Goal: Task Accomplishment & Management: Use online tool/utility

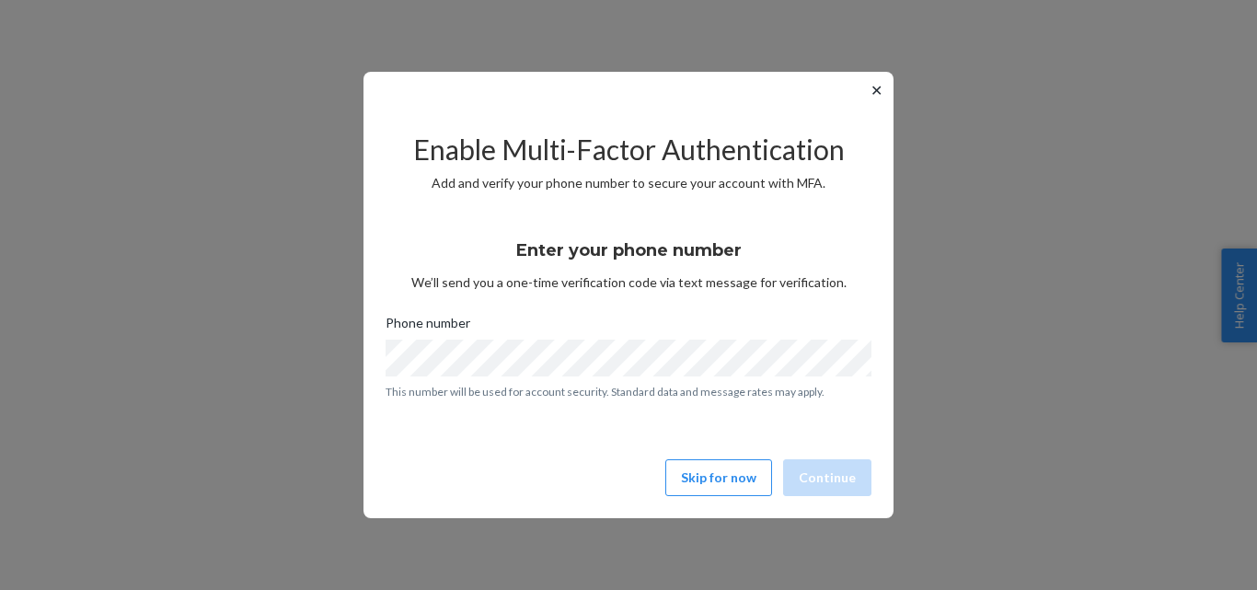
click at [875, 96] on button "✕" at bounding box center [876, 90] width 19 height 22
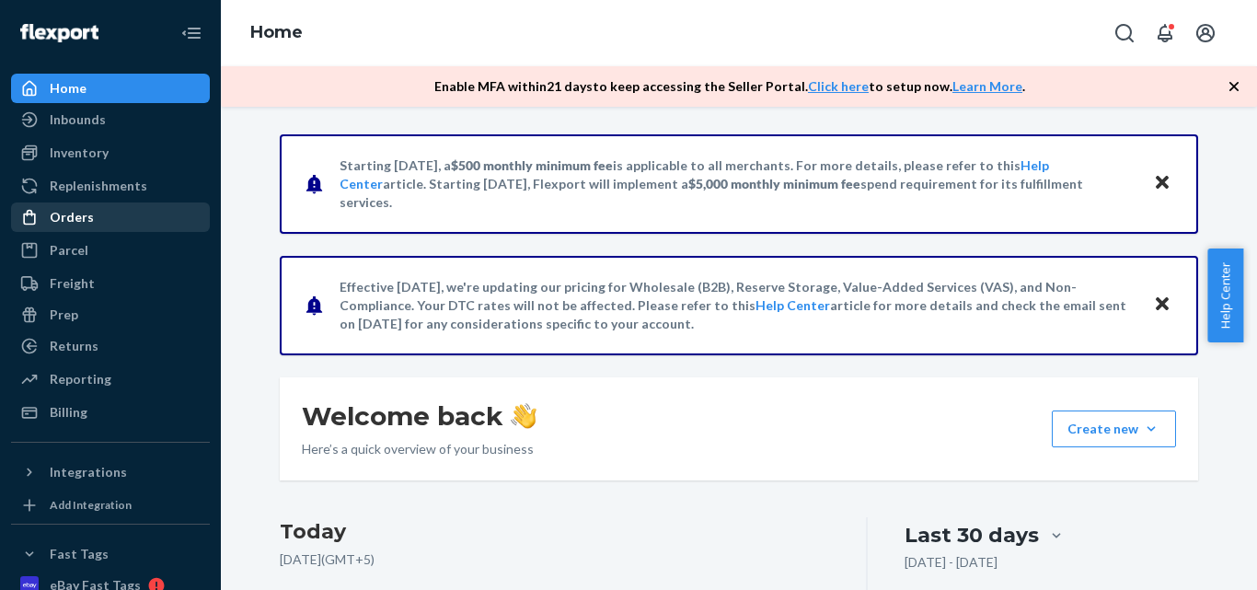
click at [33, 221] on icon at bounding box center [29, 217] width 18 height 18
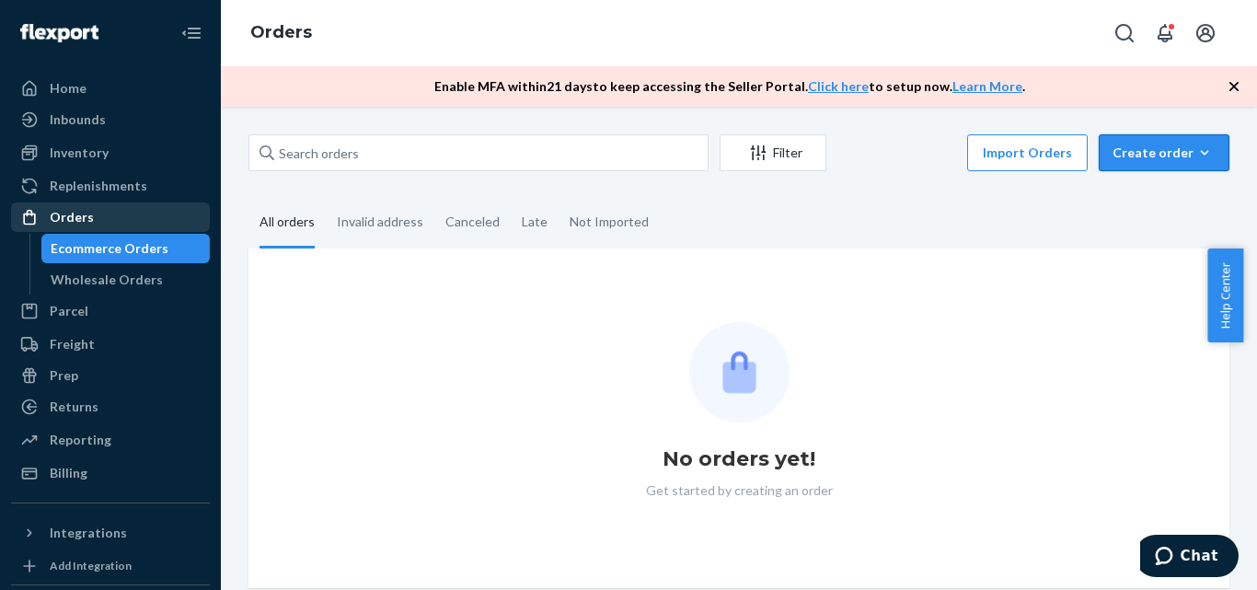
click at [1158, 151] on div "Create order" at bounding box center [1164, 153] width 103 height 18
click at [0, 0] on div "Ecommerce order Removal order" at bounding box center [0, 0] width 0 height 0
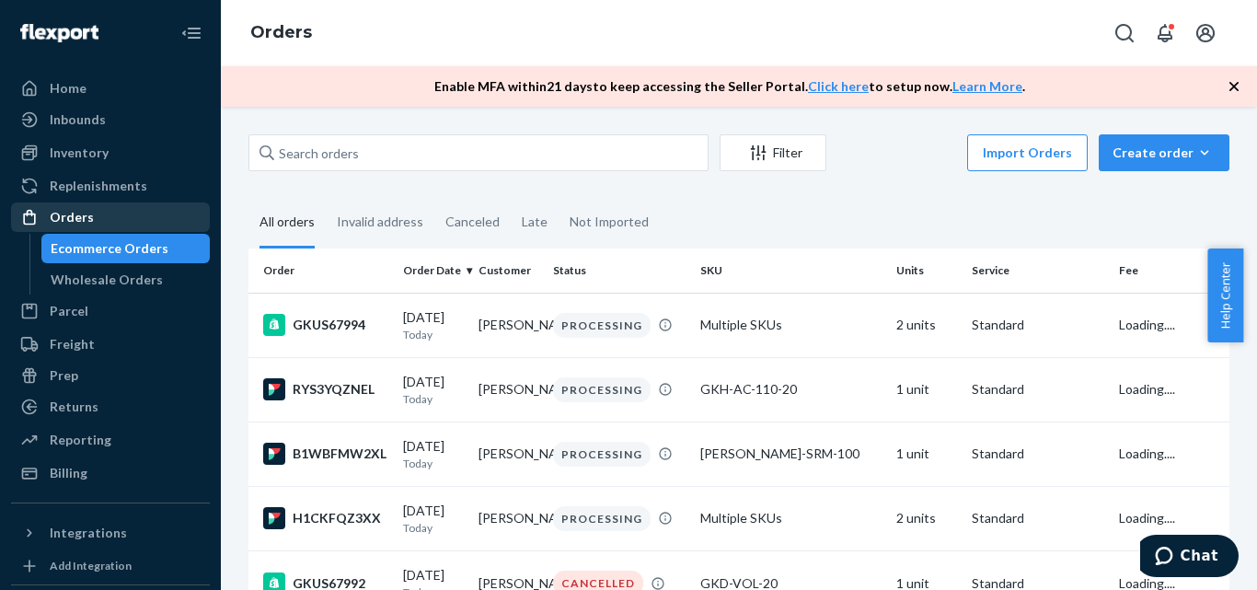
click at [1143, 157] on div "Create order" at bounding box center [1164, 153] width 103 height 18
click at [1118, 192] on span "Ecommerce order" at bounding box center [1175, 197] width 114 height 13
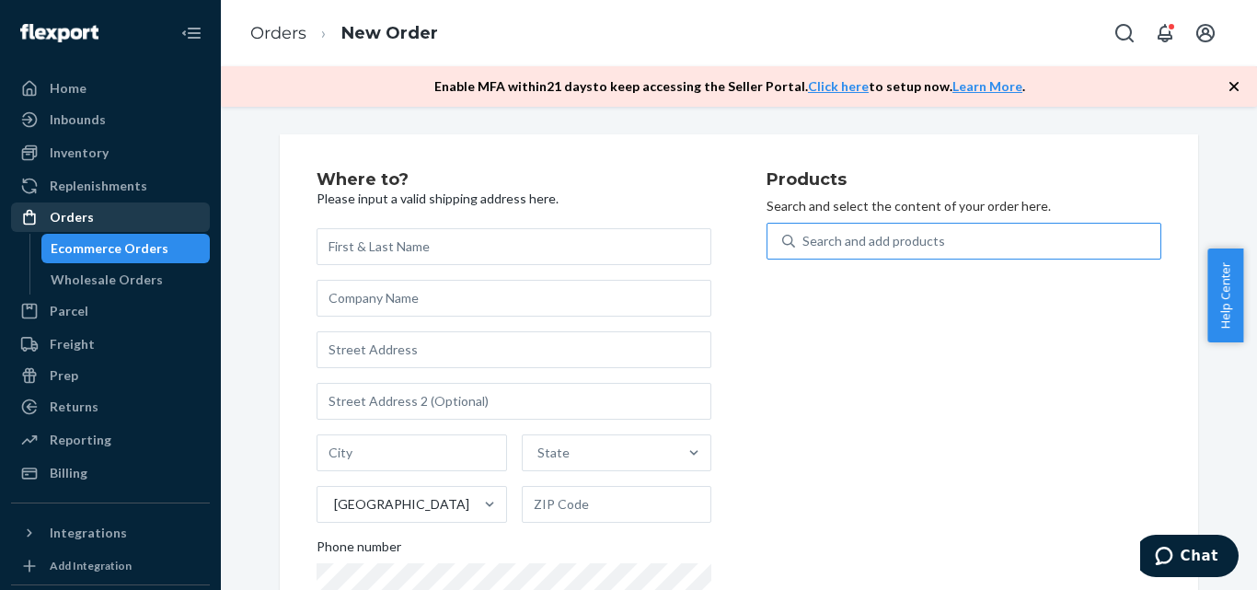
click at [917, 232] on div "Search and add products" at bounding box center [874, 241] width 143 height 18
click at [805, 232] on input "Search and add products" at bounding box center [804, 241] width 2 height 18
paste input "GKH-SC-400-30"
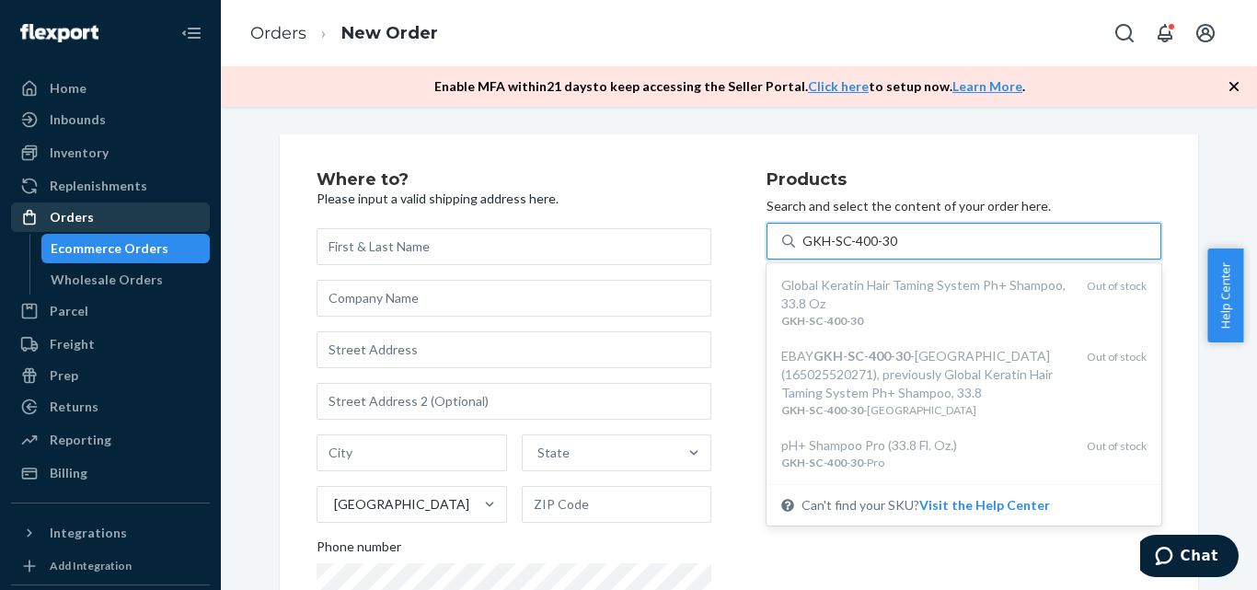
scroll to position [89, 0]
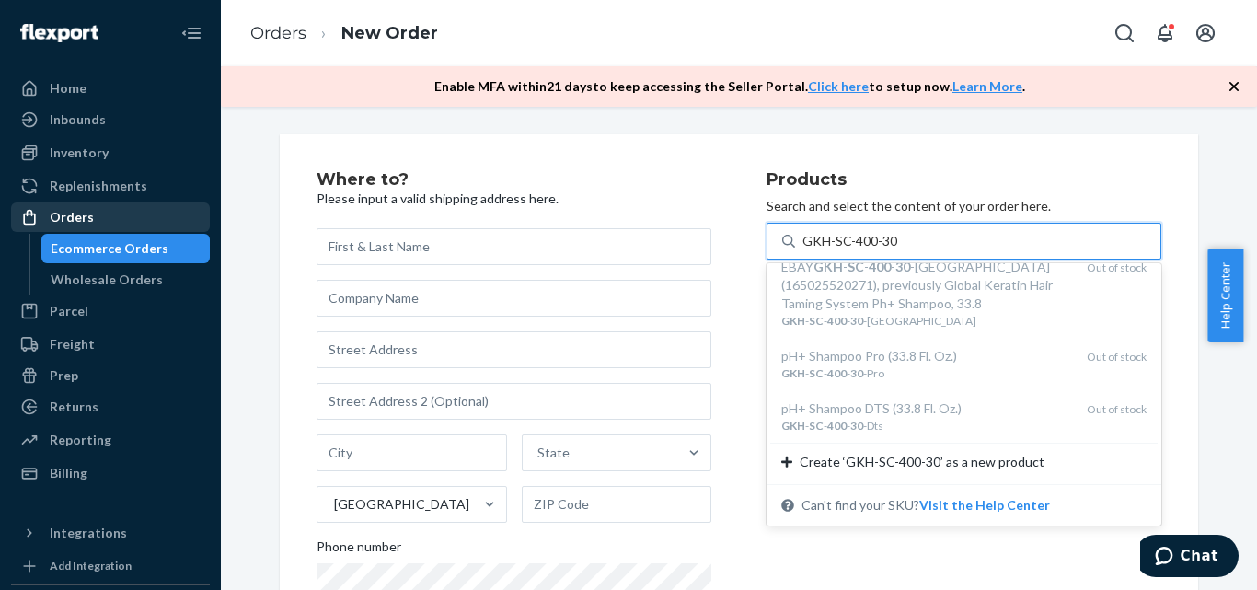
type input "GKH-SC-400-30"
click at [1188, 186] on div "Where to? Please input a valid shipping address here. State United States Phone…" at bounding box center [739, 418] width 919 height 569
